Goal: Find specific page/section: Find specific page/section

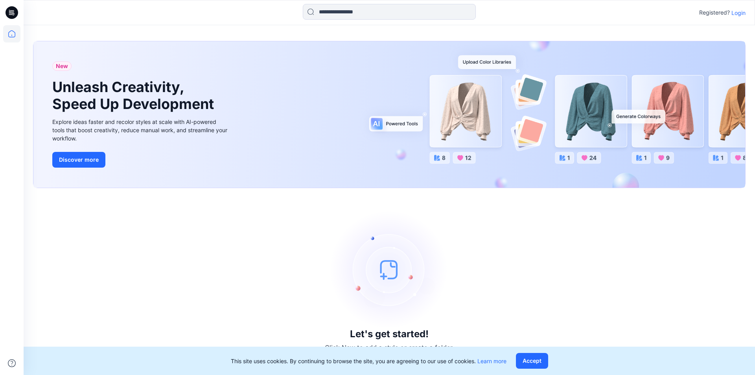
click at [740, 14] on p "Login" at bounding box center [738, 13] width 14 height 8
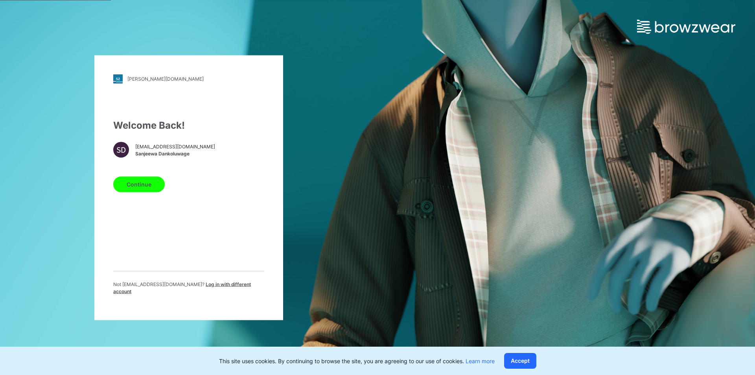
click at [153, 188] on button "Continue" at bounding box center [139, 184] width 52 height 16
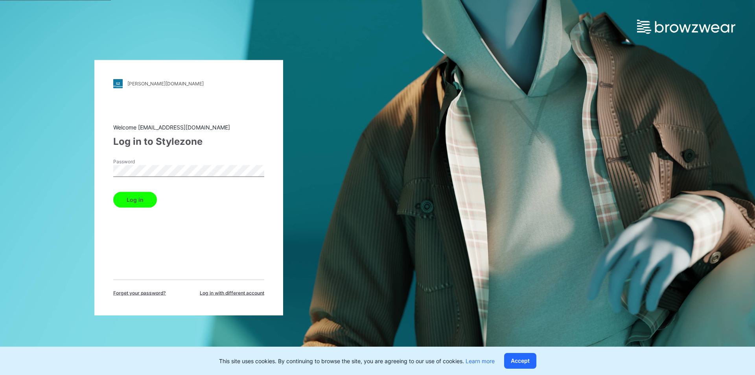
click at [142, 197] on button "Log in" at bounding box center [135, 200] width 44 height 16
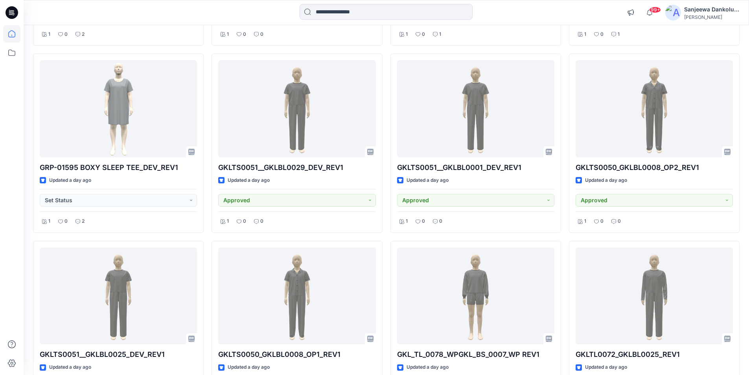
scroll to position [445, 0]
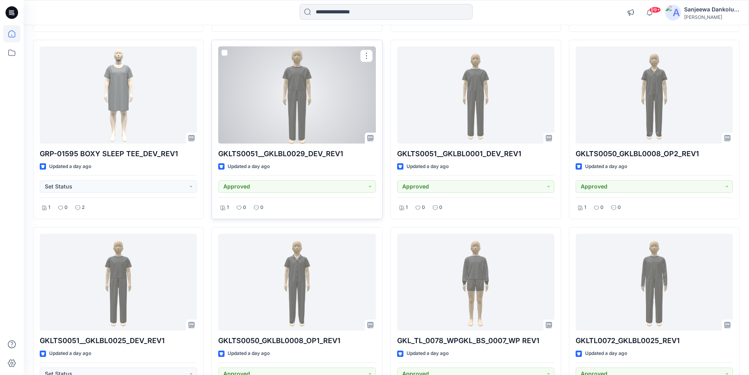
click at [342, 113] on div at bounding box center [296, 94] width 157 height 97
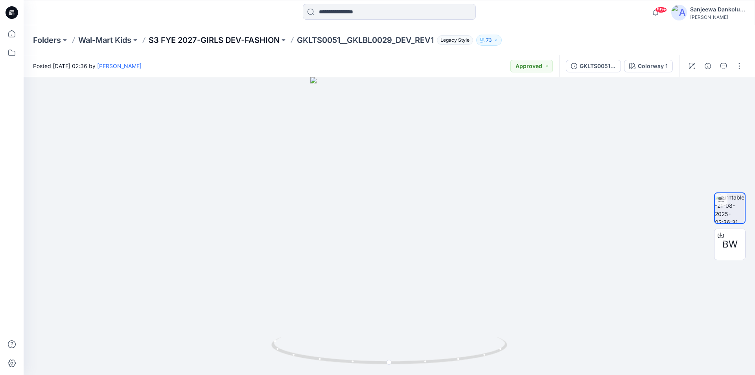
click at [225, 41] on p "S3 FYE 2027-GIRLS DEV-FASHION" at bounding box center [214, 40] width 131 height 11
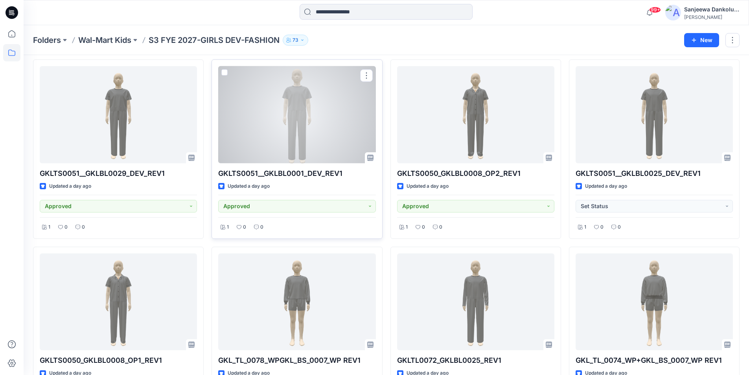
scroll to position [79, 0]
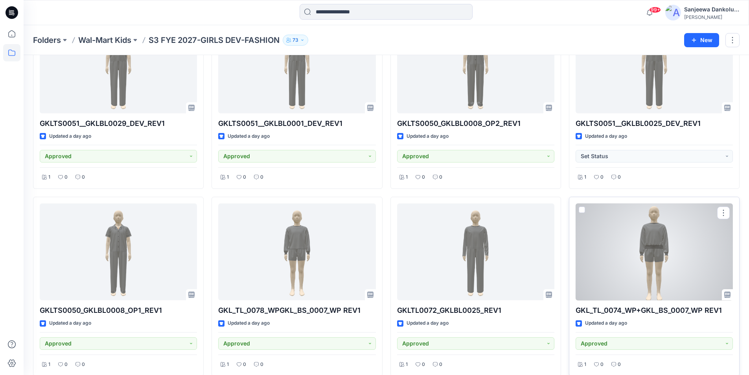
click at [646, 274] on div at bounding box center [654, 251] width 157 height 97
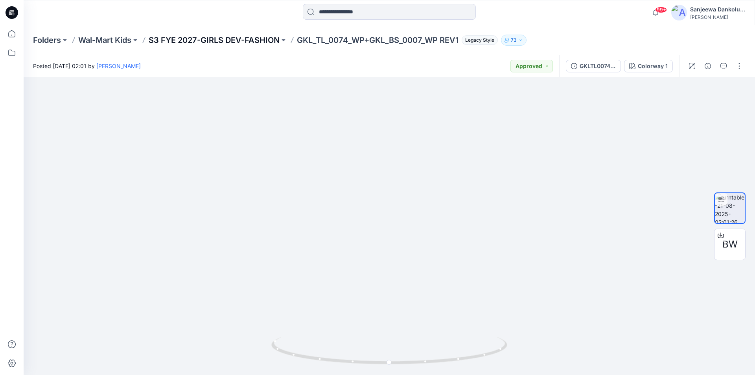
click at [229, 38] on p "S3 FYE 2027-GIRLS DEV-FASHION" at bounding box center [214, 40] width 131 height 11
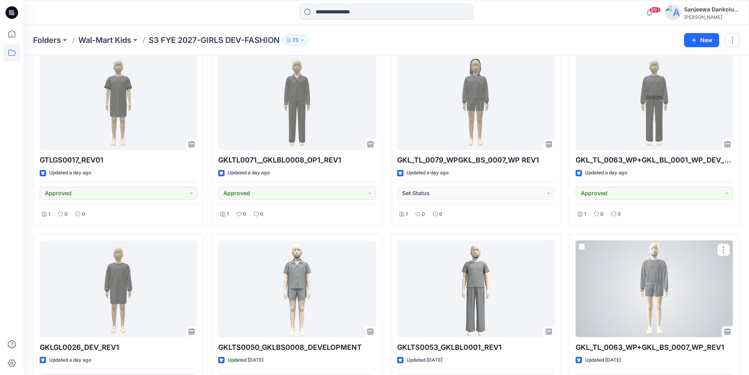
scroll to position [945, 0]
